Goal: Go to known website: Access a specific website the user already knows

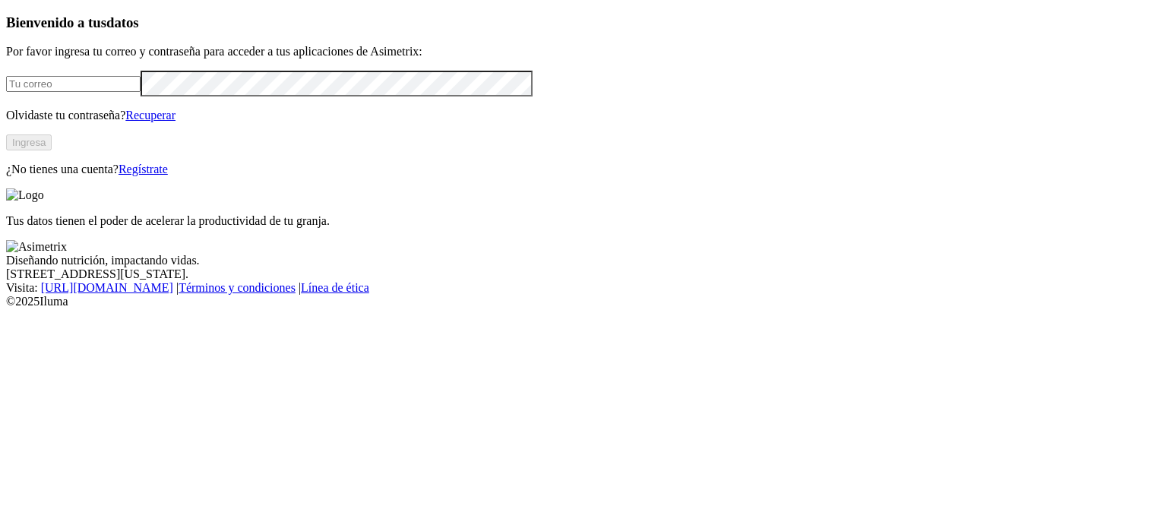
type input "[EMAIL_ADDRESS][DOMAIN_NAME]"
click at [52, 150] on button "Ingresa" at bounding box center [29, 142] width 46 height 16
